Goal: Information Seeking & Learning: Learn about a topic

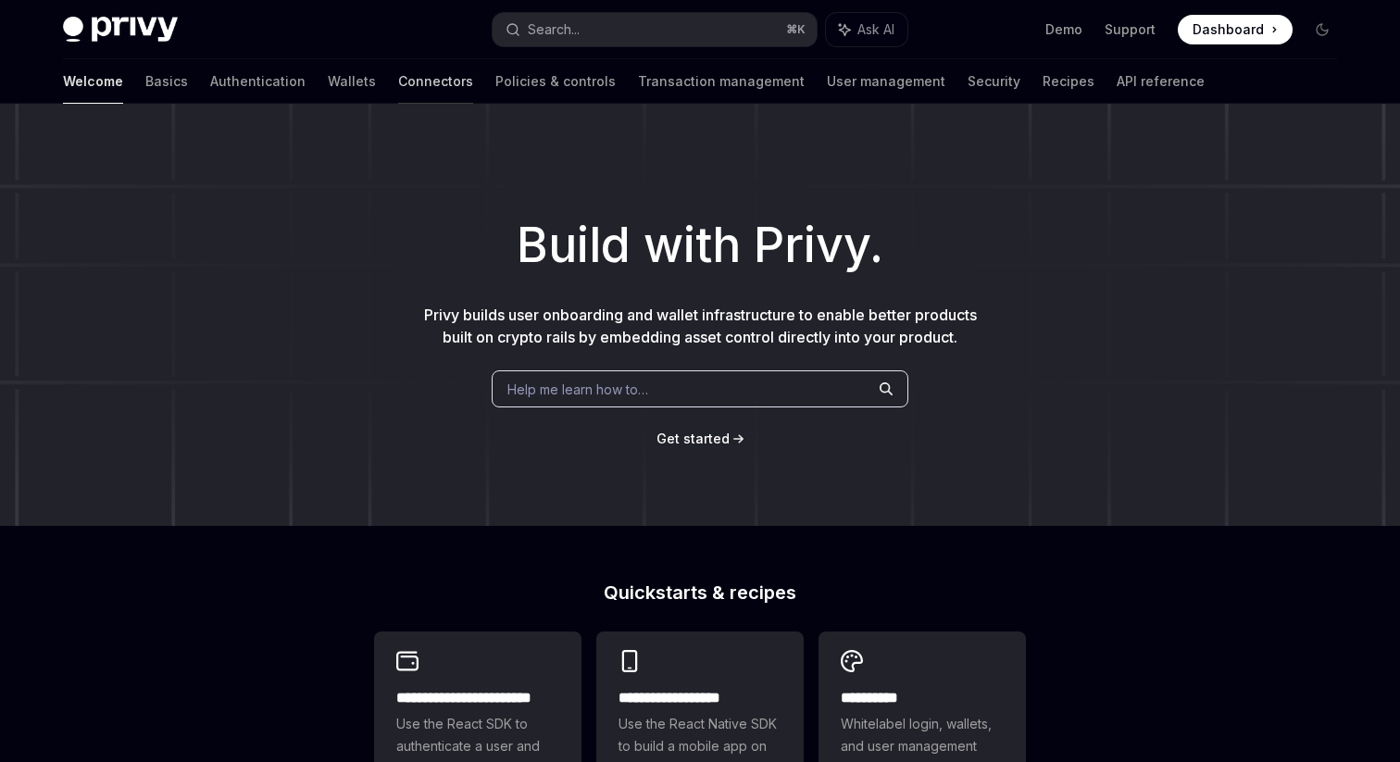
click at [398, 70] on link "Connectors" at bounding box center [435, 81] width 75 height 44
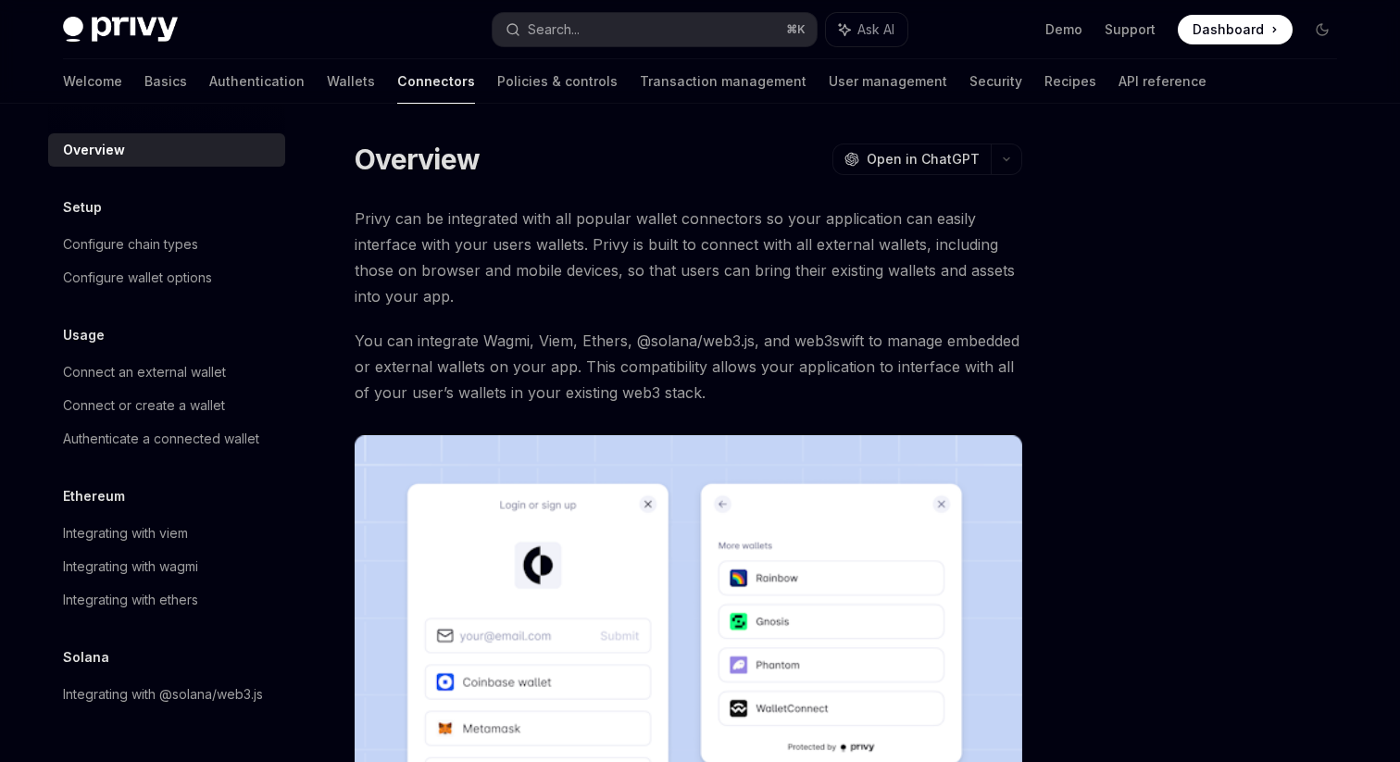
click at [327, 70] on link "Wallets" at bounding box center [351, 81] width 48 height 44
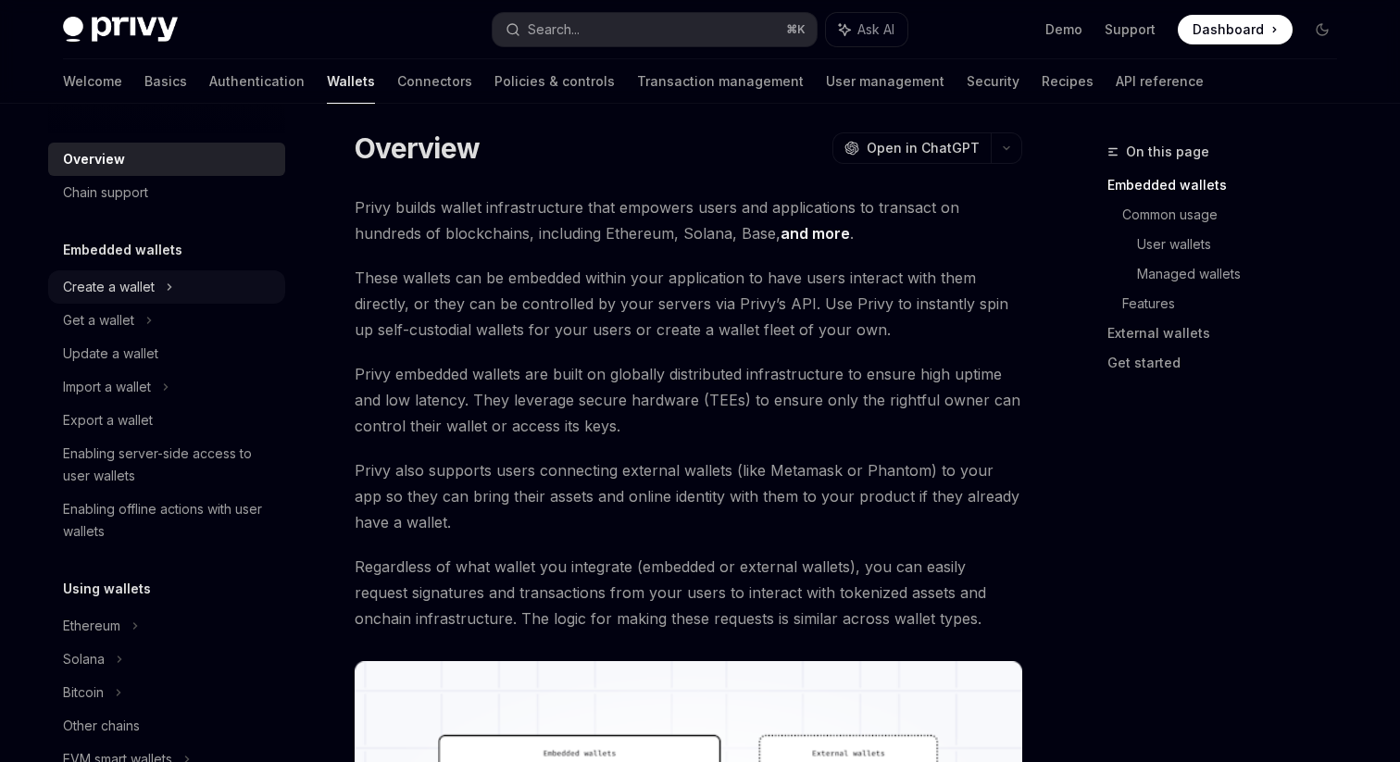
click at [172, 281] on icon at bounding box center [169, 287] width 7 height 22
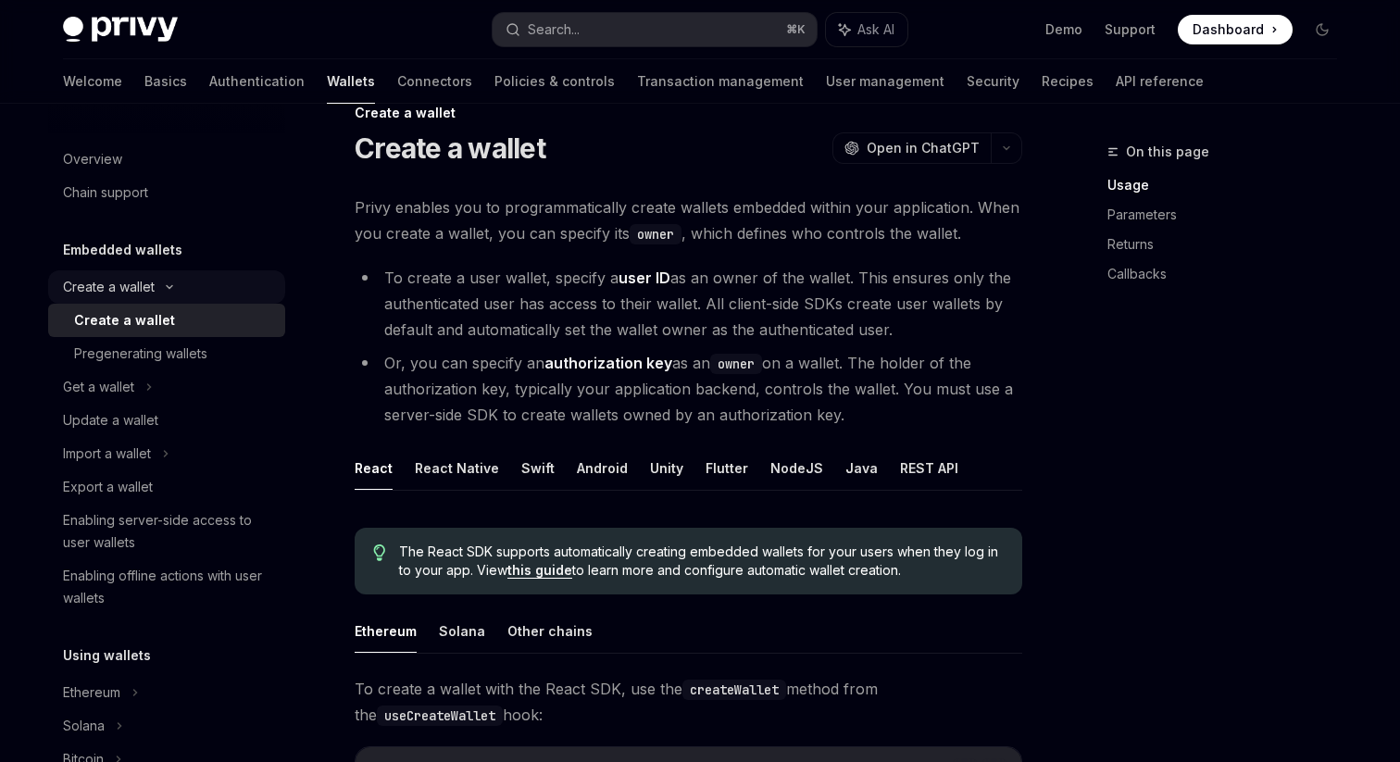
click at [172, 282] on div "Create a wallet" at bounding box center [166, 286] width 237 height 33
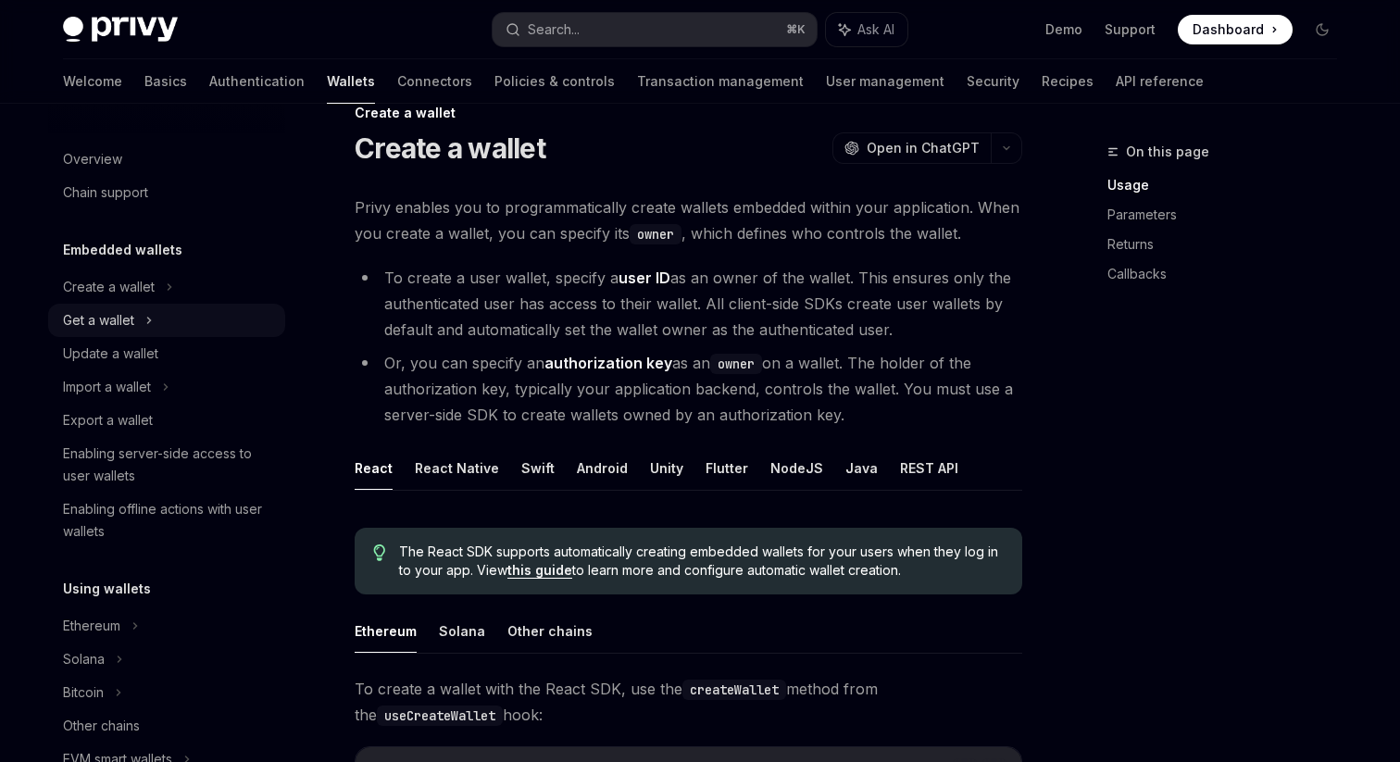
click at [158, 314] on div "Get a wallet" at bounding box center [166, 320] width 237 height 33
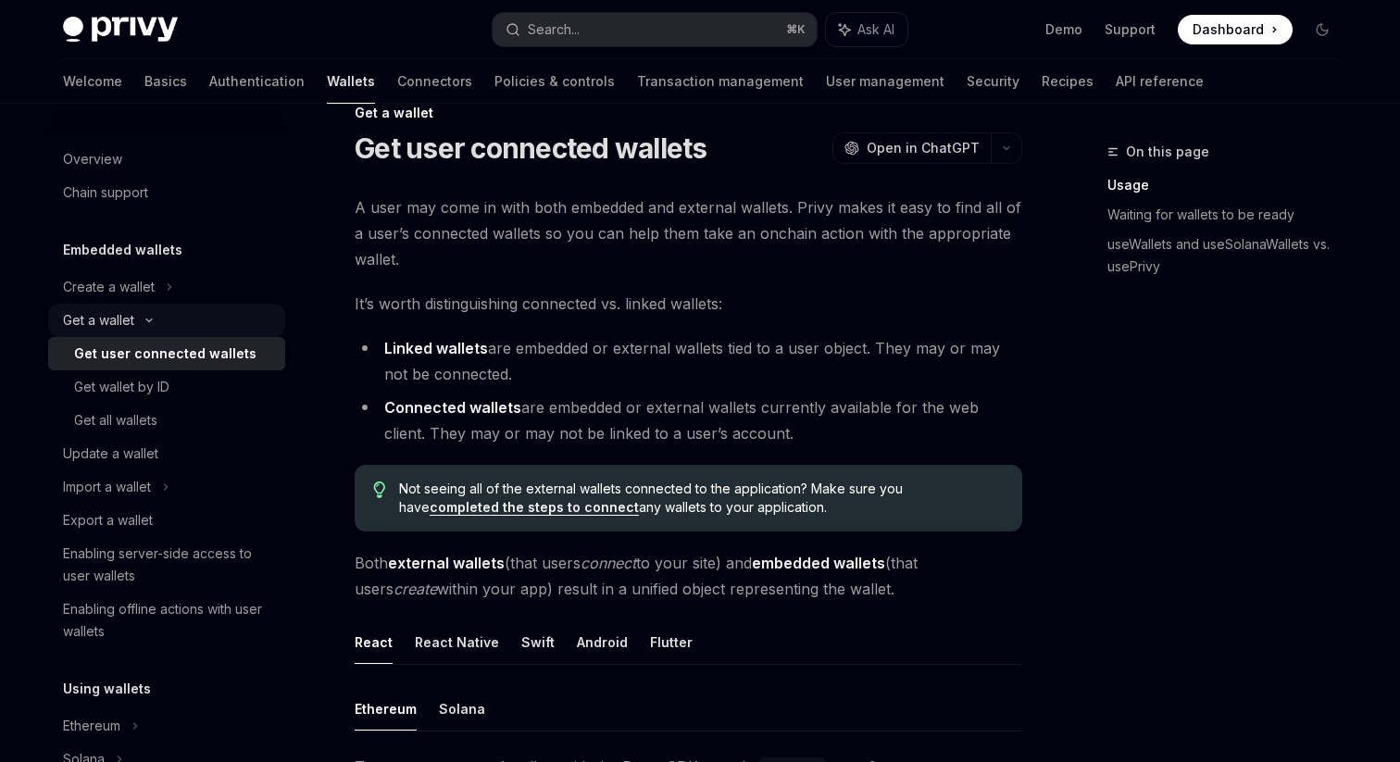
click at [158, 314] on div "Get a wallet" at bounding box center [166, 320] width 237 height 33
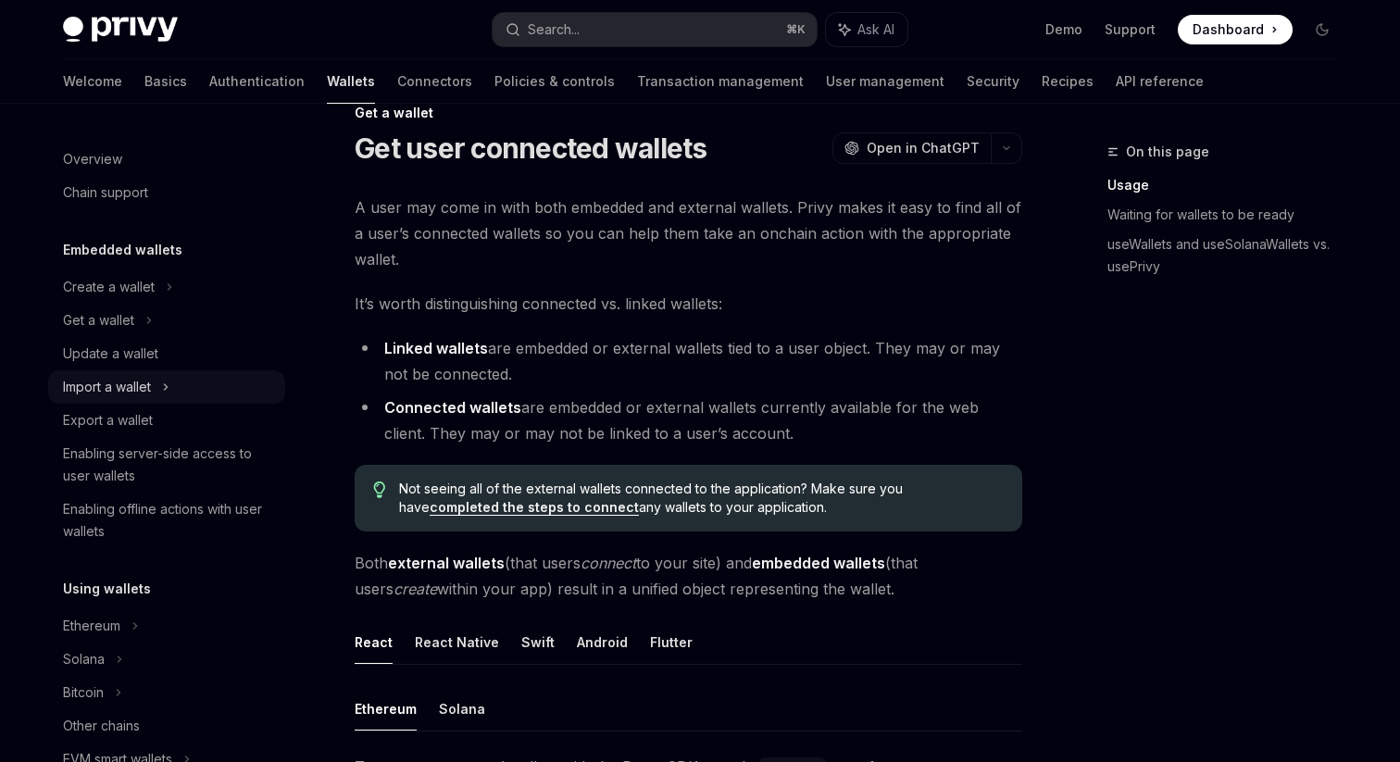
click at [173, 382] on div "Import a wallet" at bounding box center [166, 386] width 237 height 33
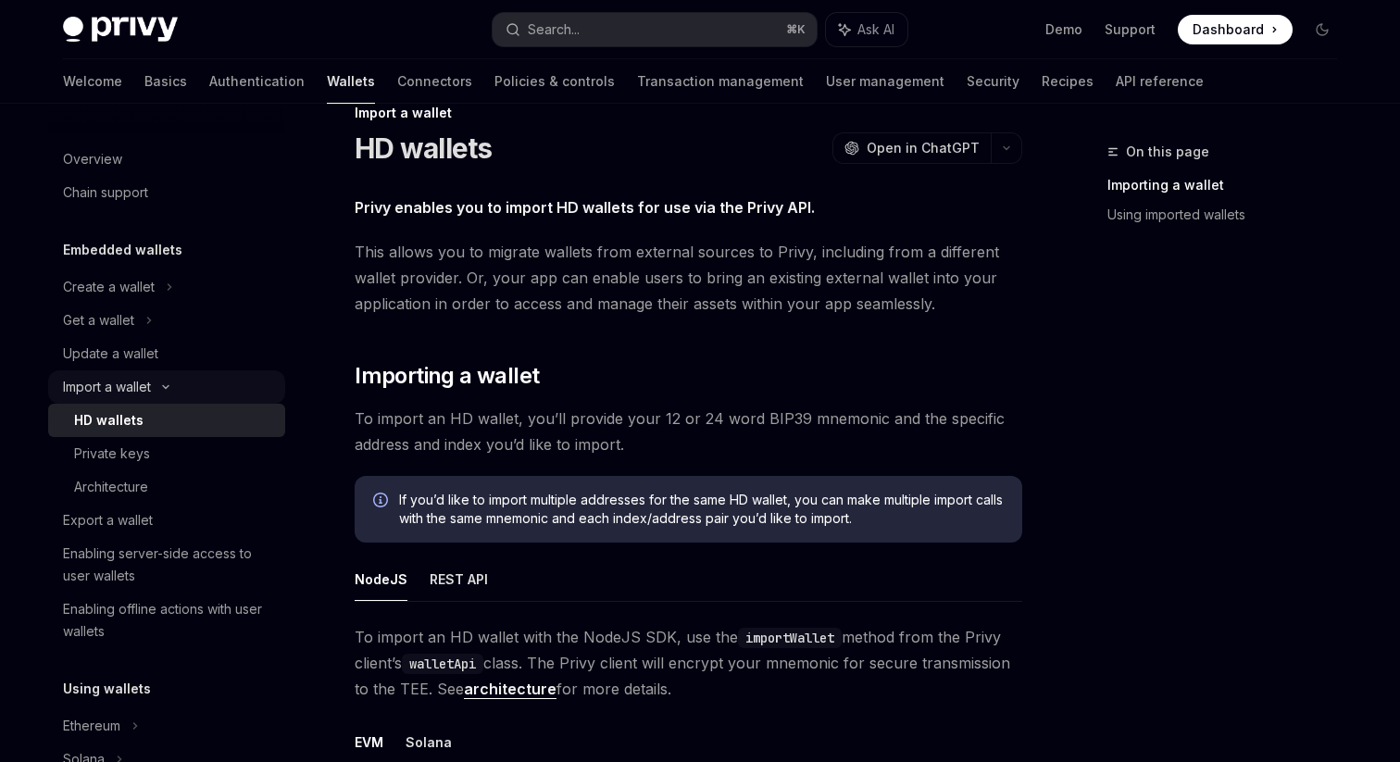
click at [173, 383] on icon at bounding box center [166, 386] width 22 height 7
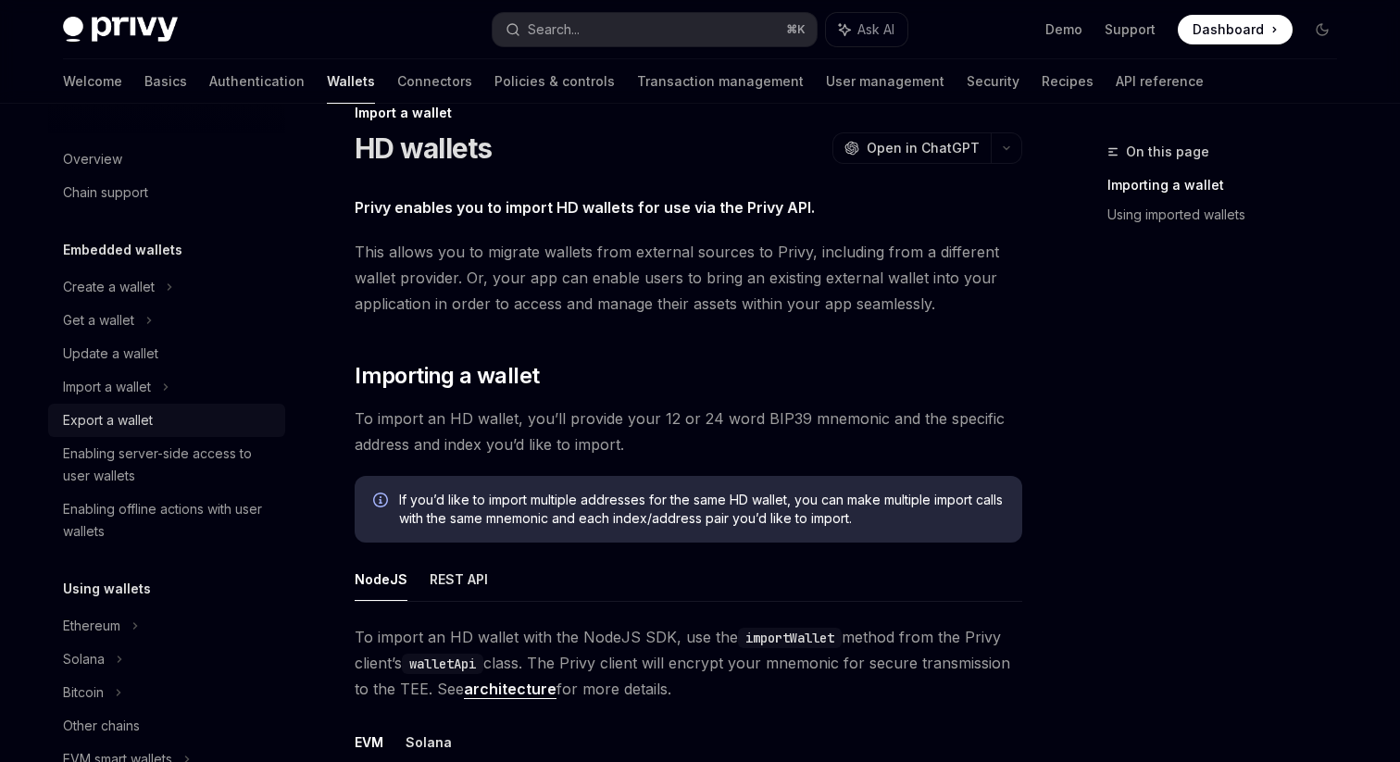
click at [157, 419] on div "Export a wallet" at bounding box center [168, 420] width 211 height 22
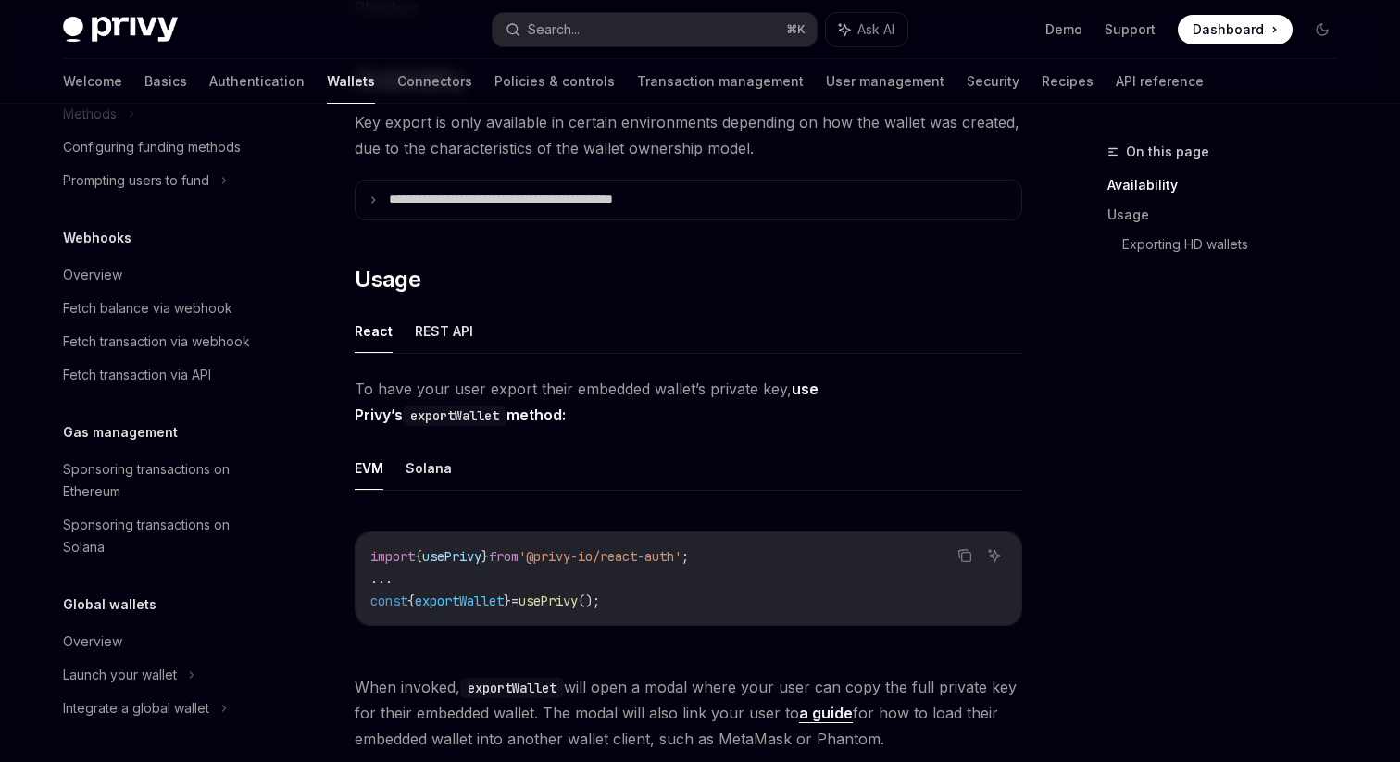
scroll to position [393, 0]
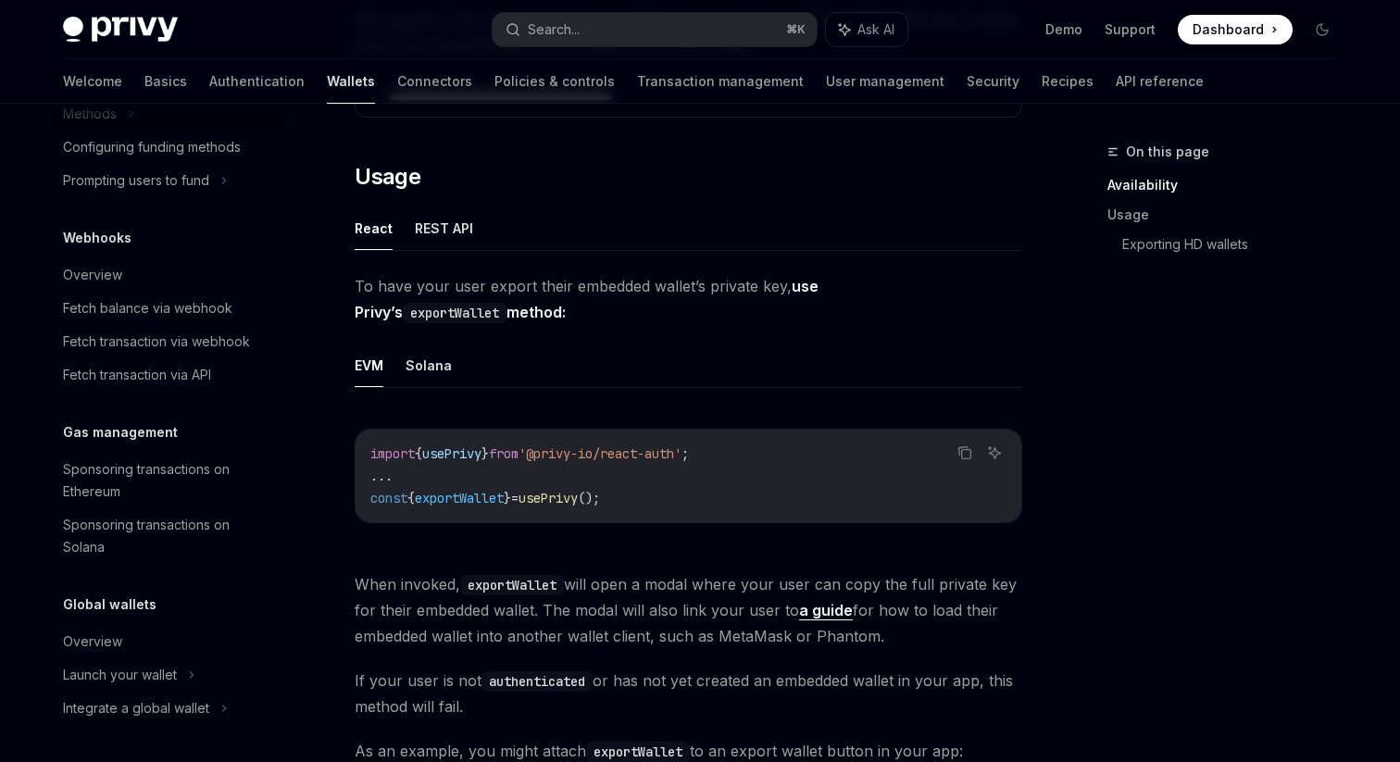
click at [574, 285] on span "To have your user export their embedded wallet’s private key, use Privy’s expor…" at bounding box center [688, 299] width 667 height 52
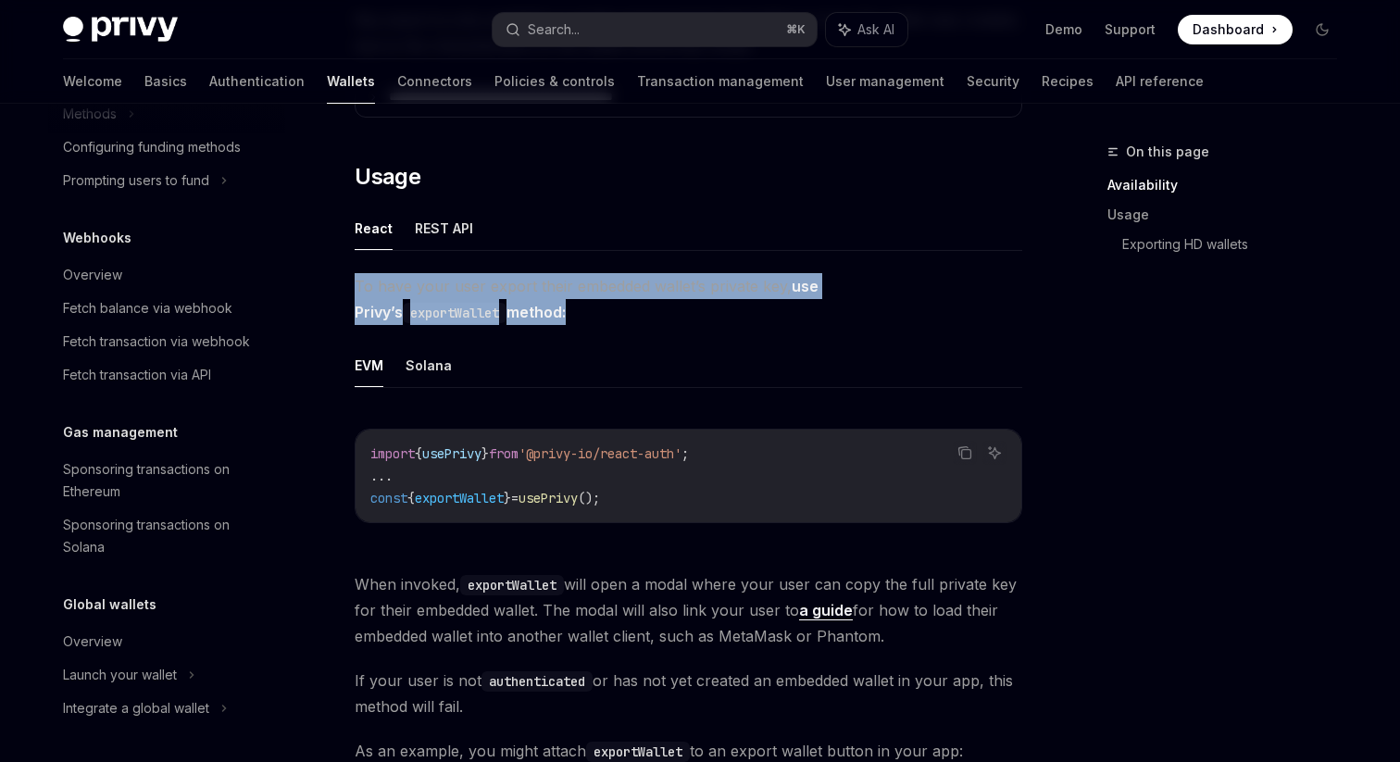
click at [574, 285] on span "To have your user export their embedded wallet’s private key, use Privy’s expor…" at bounding box center [688, 299] width 667 height 52
click at [562, 251] on div at bounding box center [562, 251] width 0 height 0
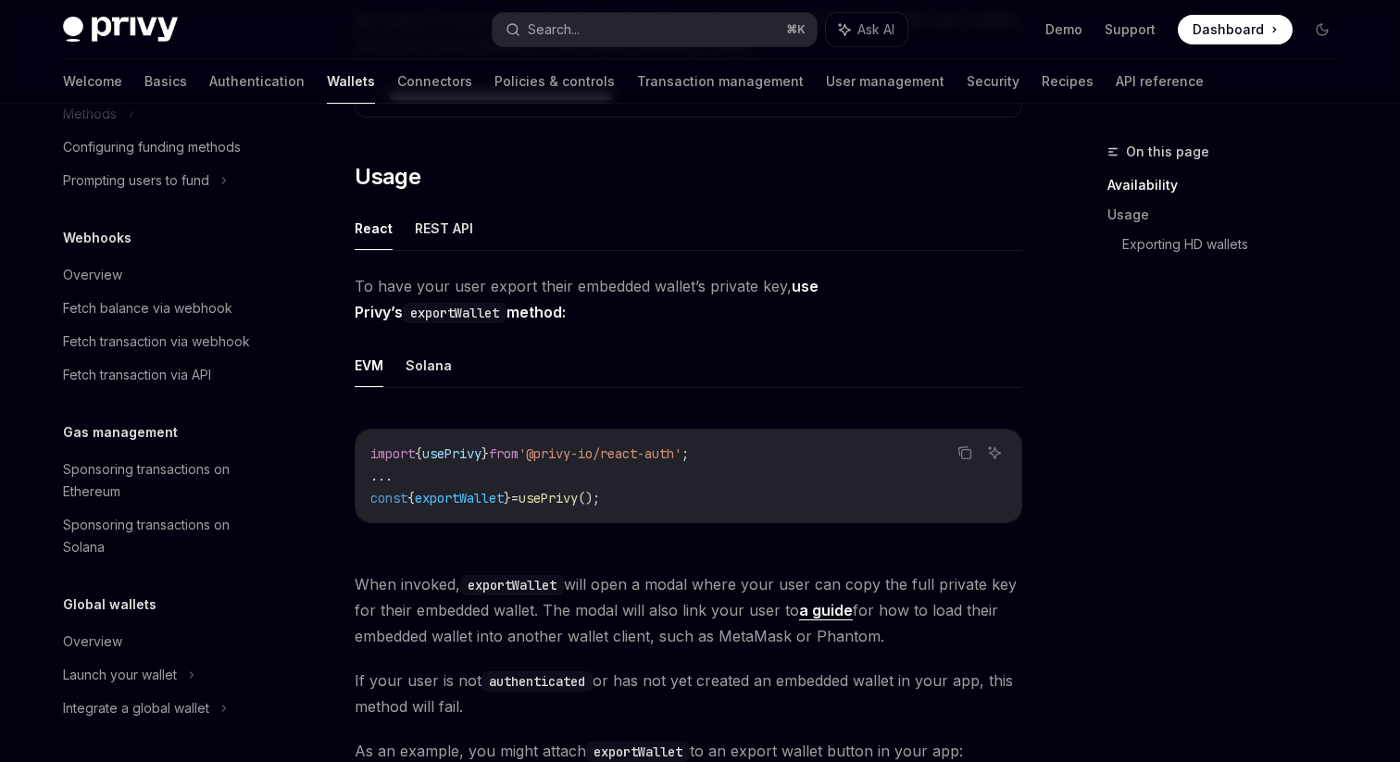
click at [564, 277] on span "To have your user export their embedded wallet’s private key, use Privy’s expor…" at bounding box center [688, 299] width 667 height 52
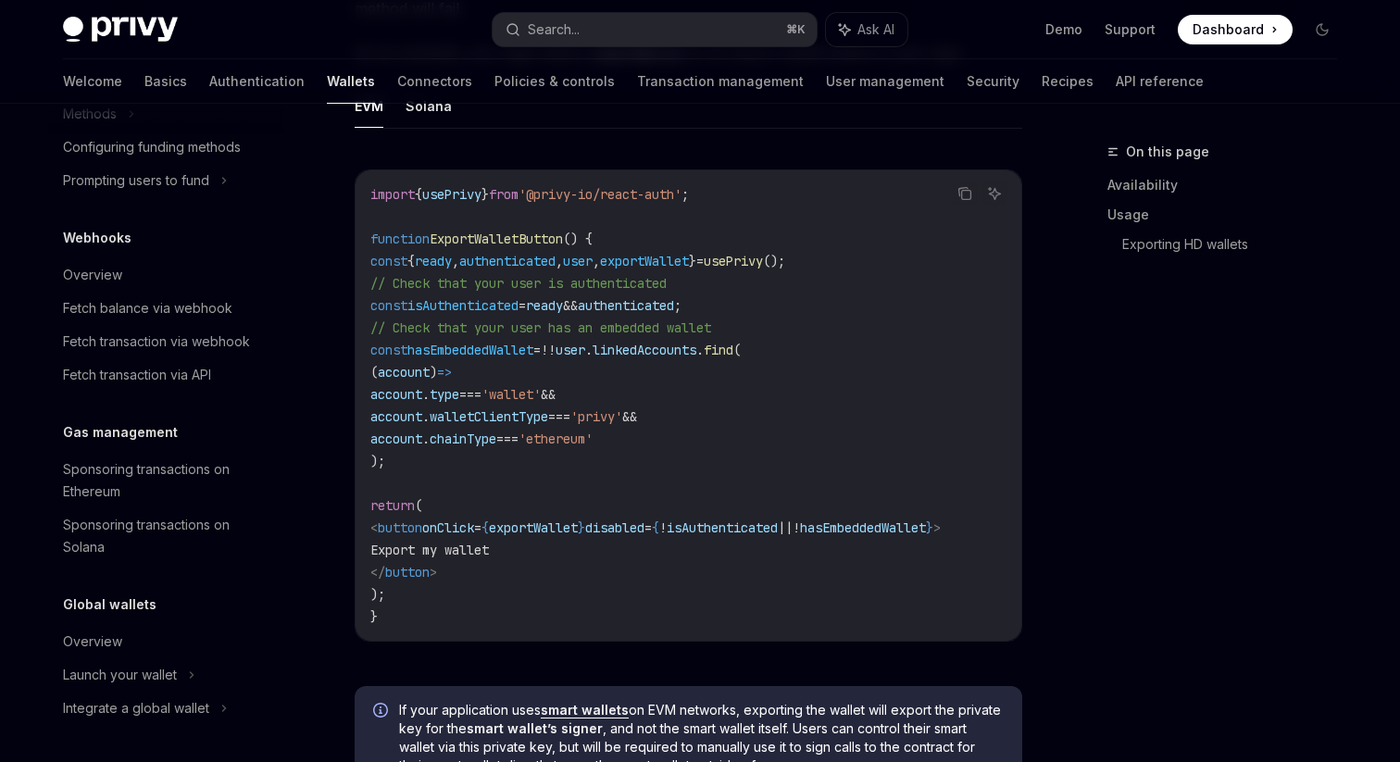
scroll to position [1094, 0]
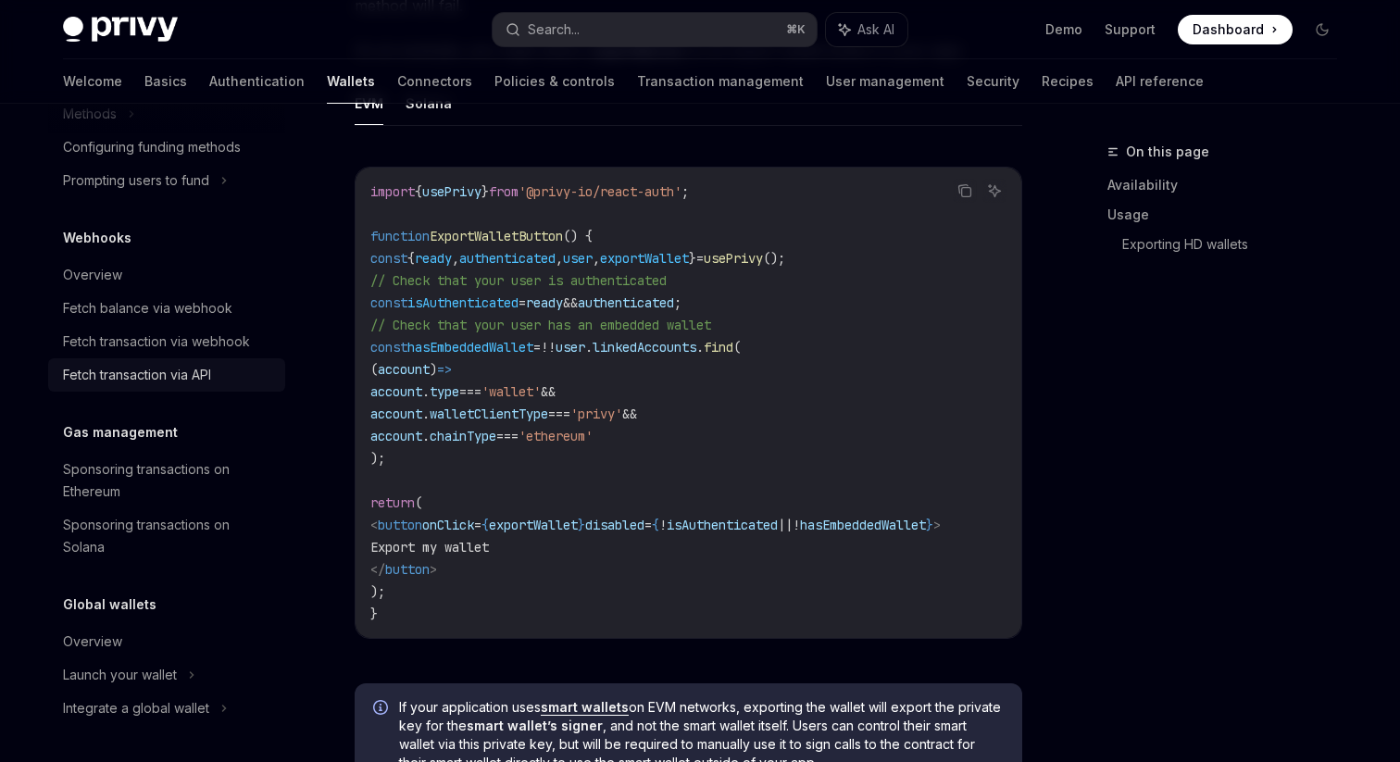
click at [183, 372] on div "Fetch transaction via API" at bounding box center [137, 375] width 148 height 22
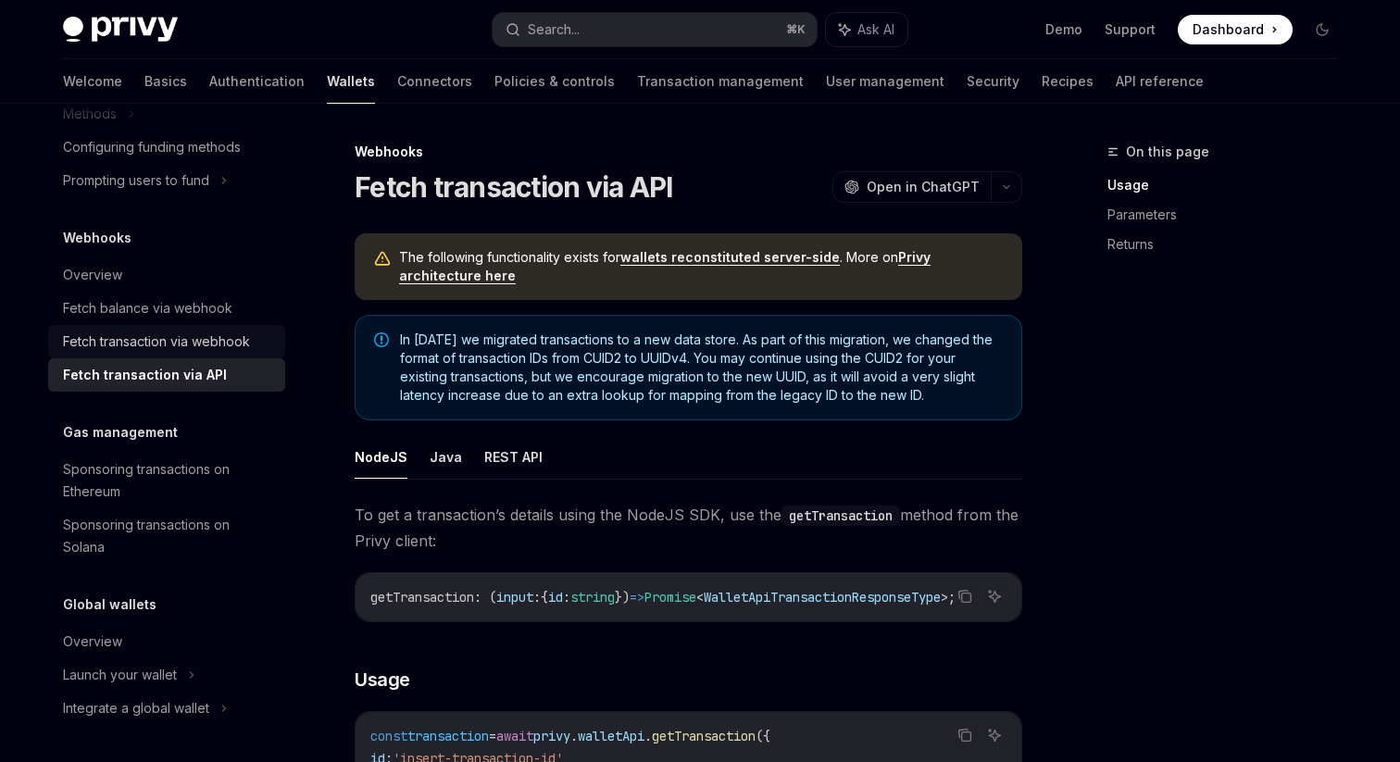
click at [183, 333] on div "Fetch transaction via webhook" at bounding box center [156, 341] width 187 height 22
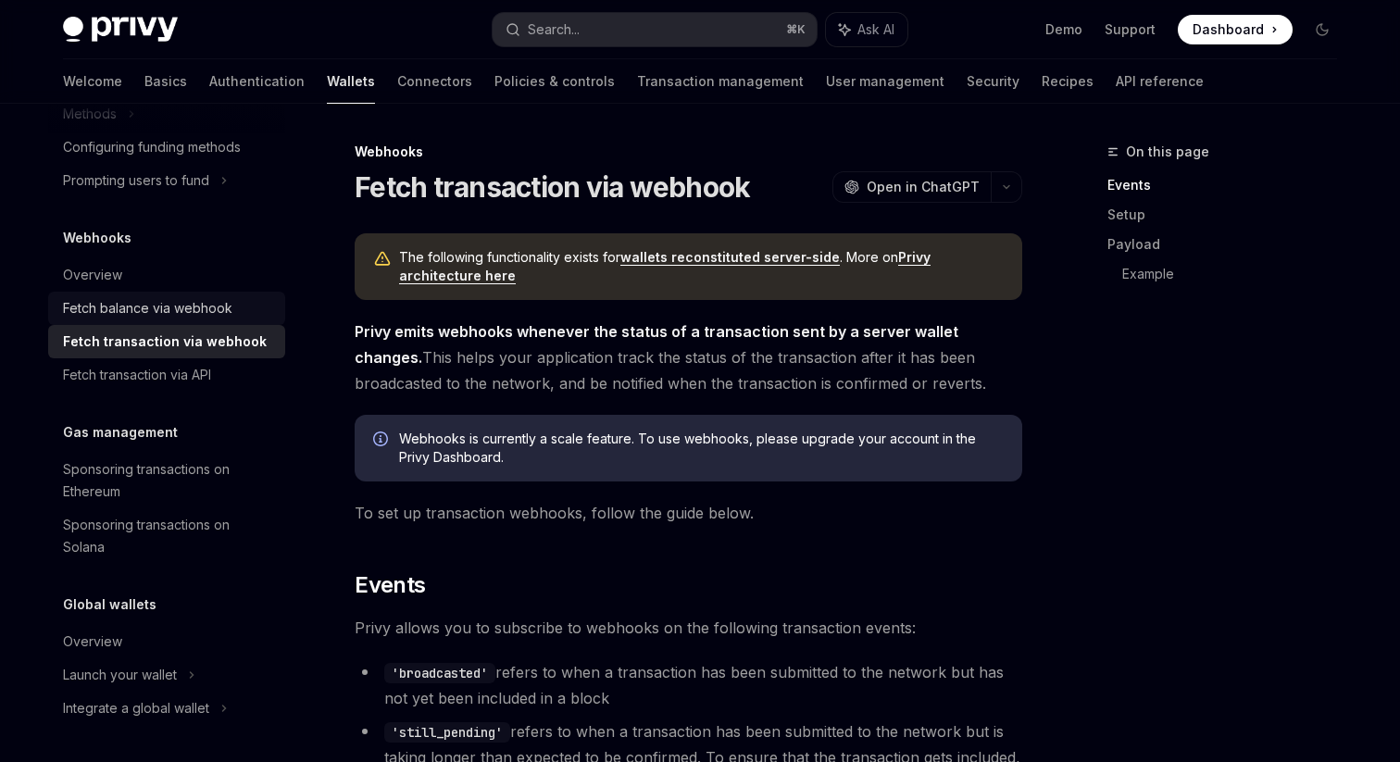
click at [181, 302] on div "Fetch balance via webhook" at bounding box center [147, 308] width 169 height 22
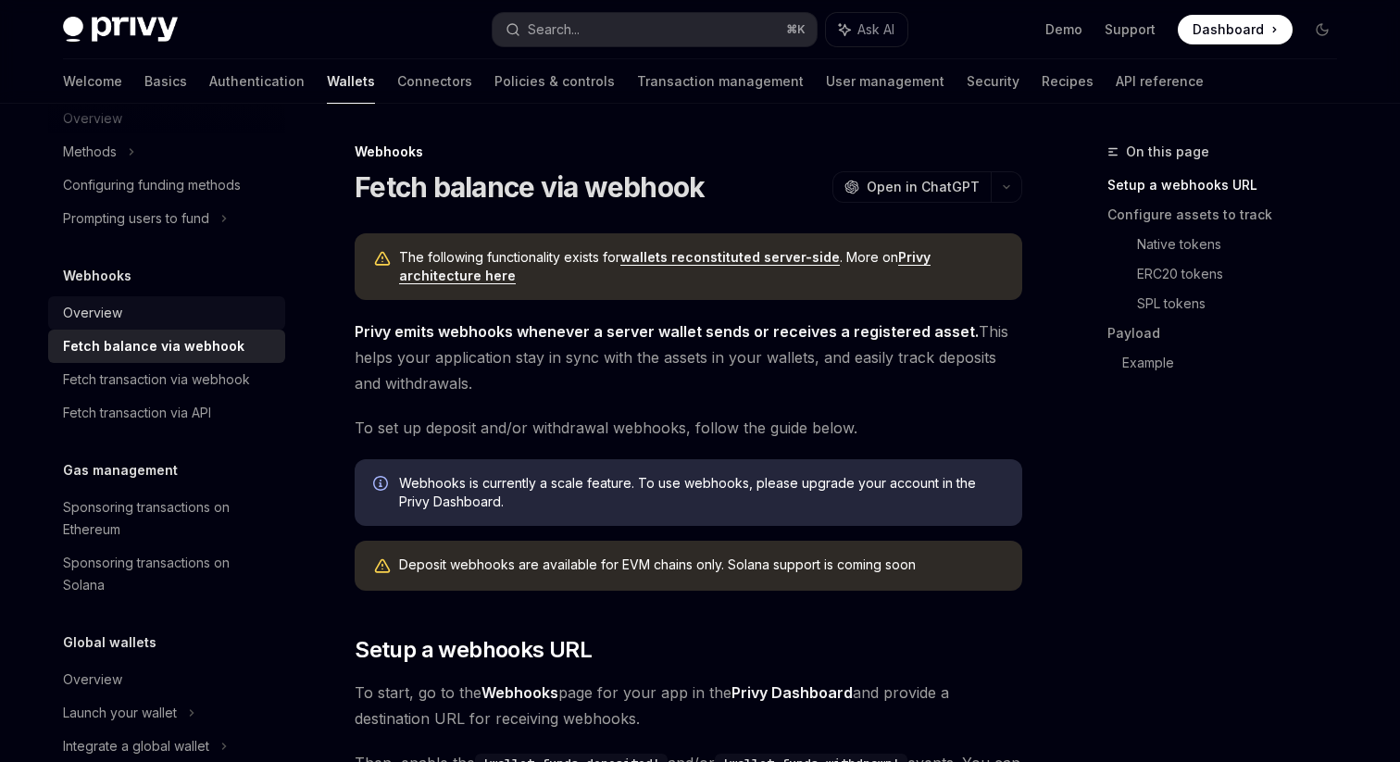
scroll to position [799, 0]
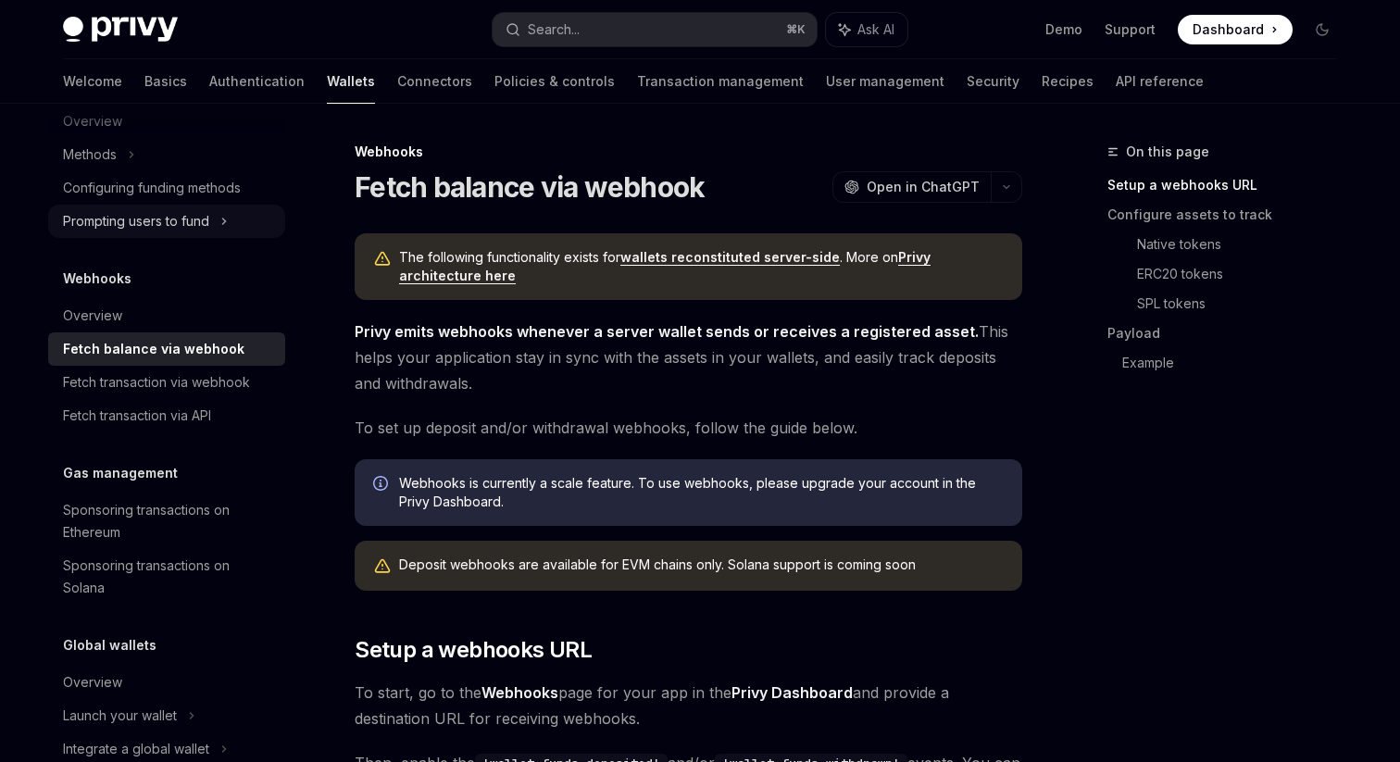
click at [158, 230] on div "Prompting users to fund" at bounding box center [136, 221] width 146 height 22
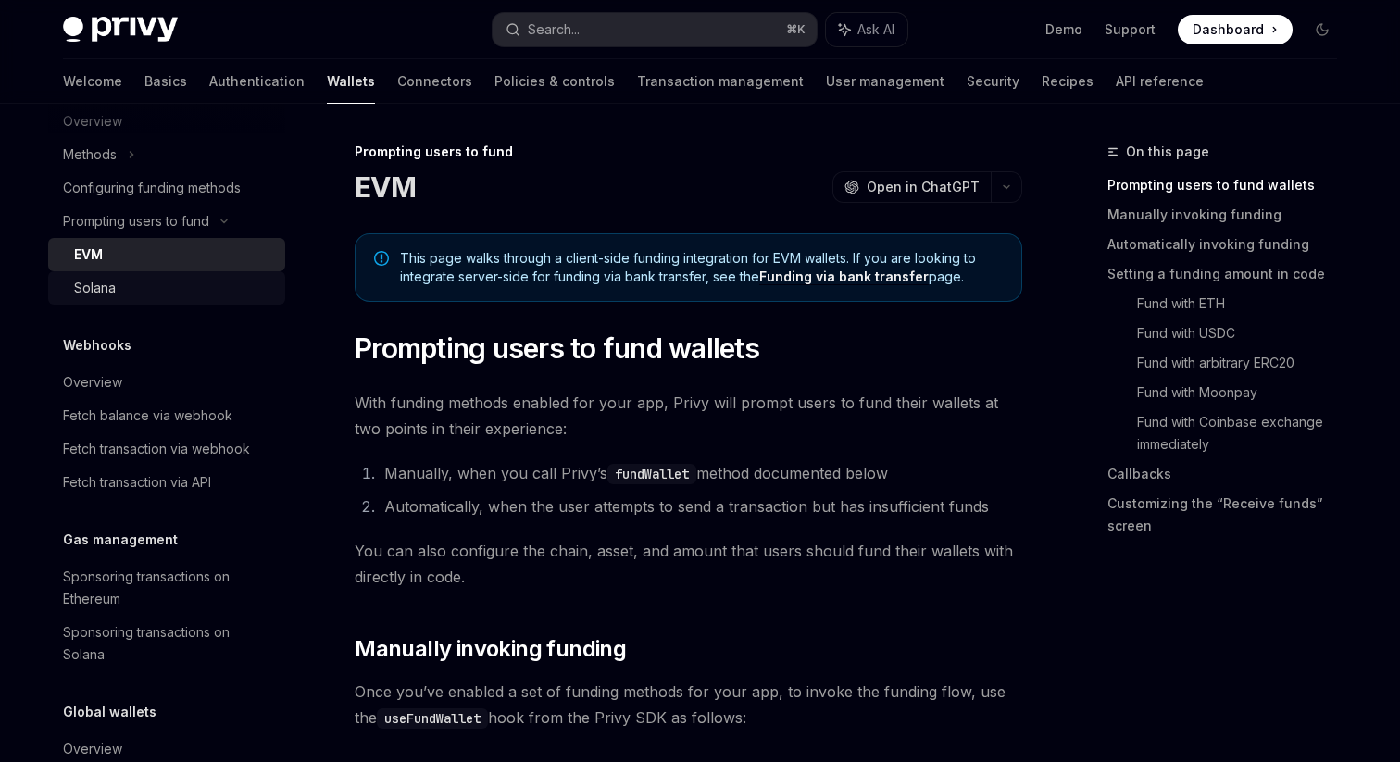
click at [159, 271] on link "Solana" at bounding box center [166, 287] width 237 height 33
type textarea "*"
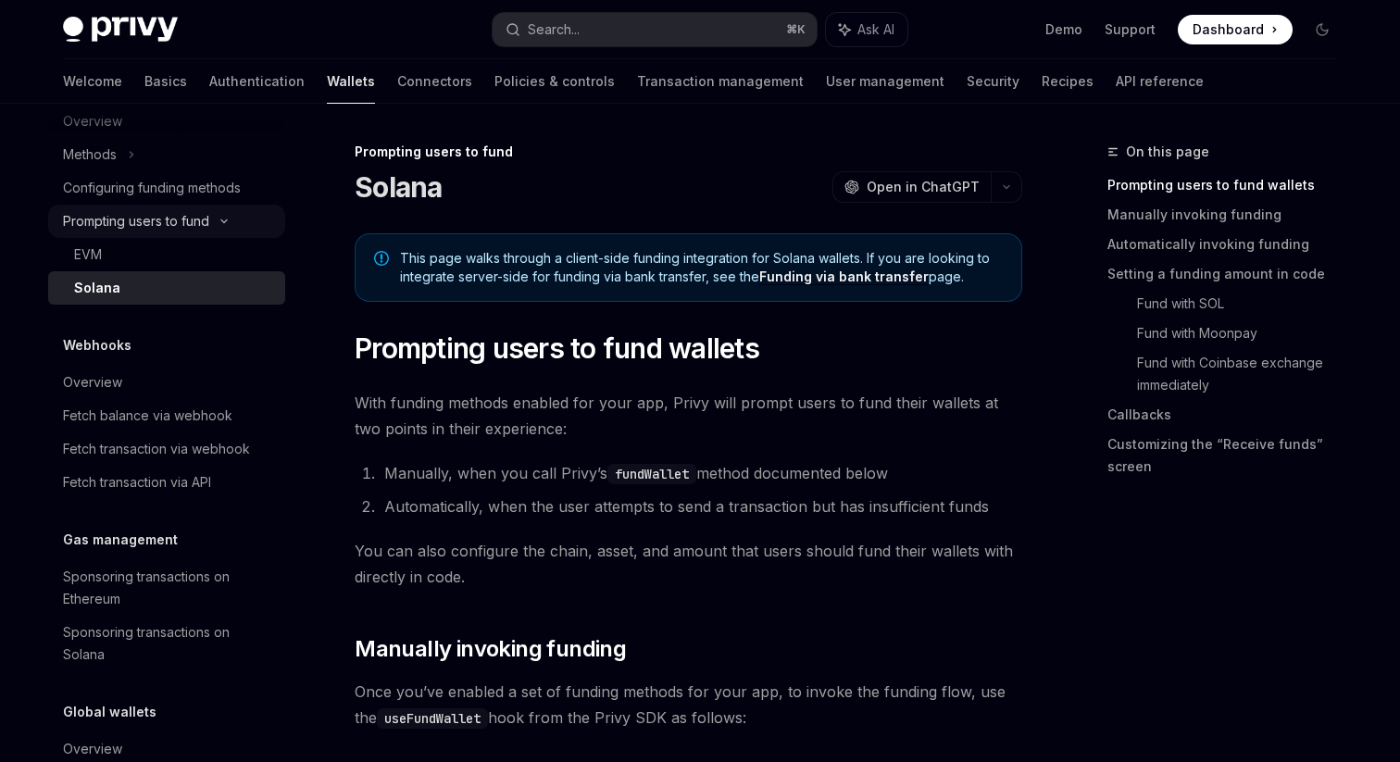
click at [156, 232] on div "Prompting users to fund" at bounding box center [166, 221] width 237 height 33
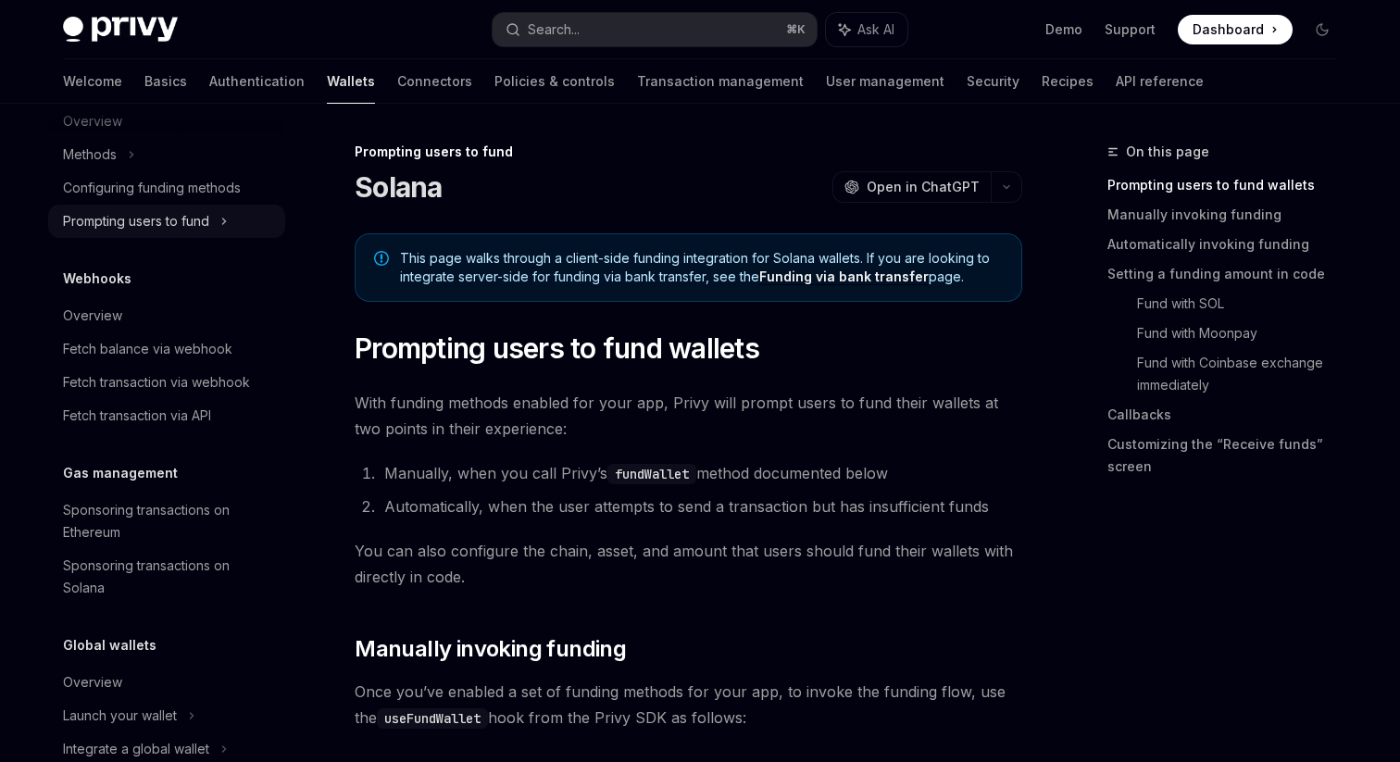
click at [156, 207] on div "Prompting users to fund" at bounding box center [166, 221] width 237 height 33
